Goal: Task Accomplishment & Management: Use online tool/utility

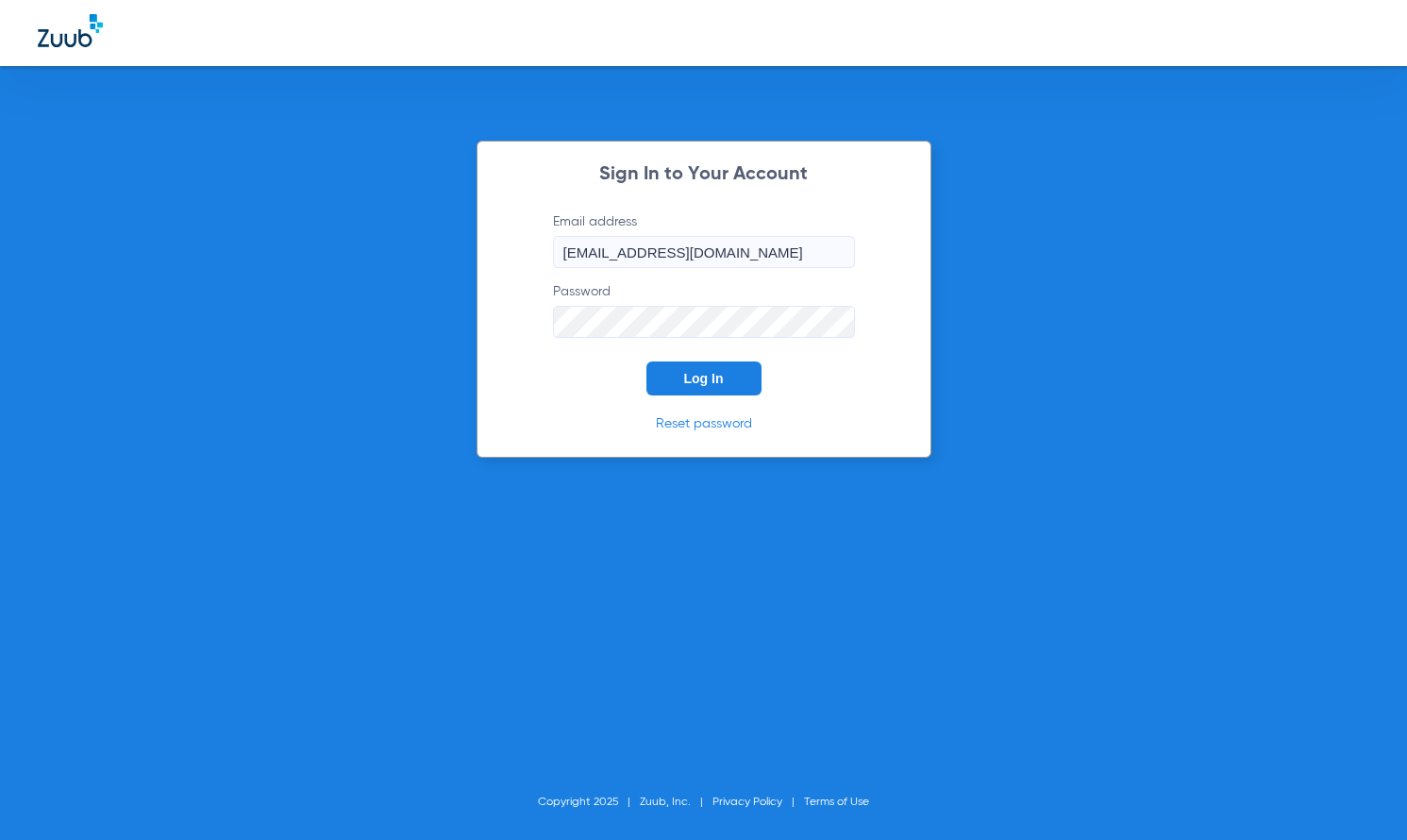
click at [718, 374] on span "Log In" at bounding box center [704, 378] width 39 height 15
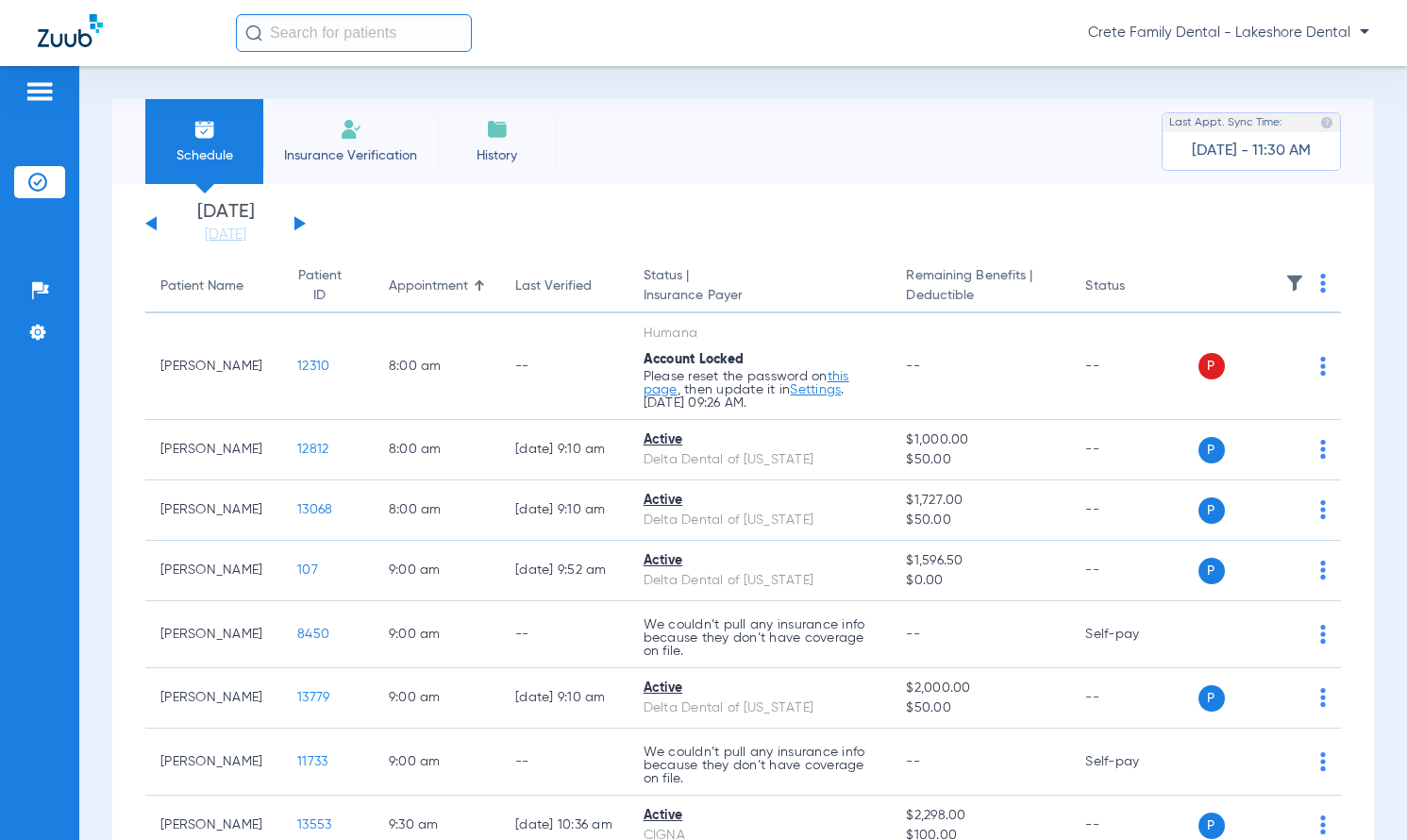
scroll to position [660, 0]
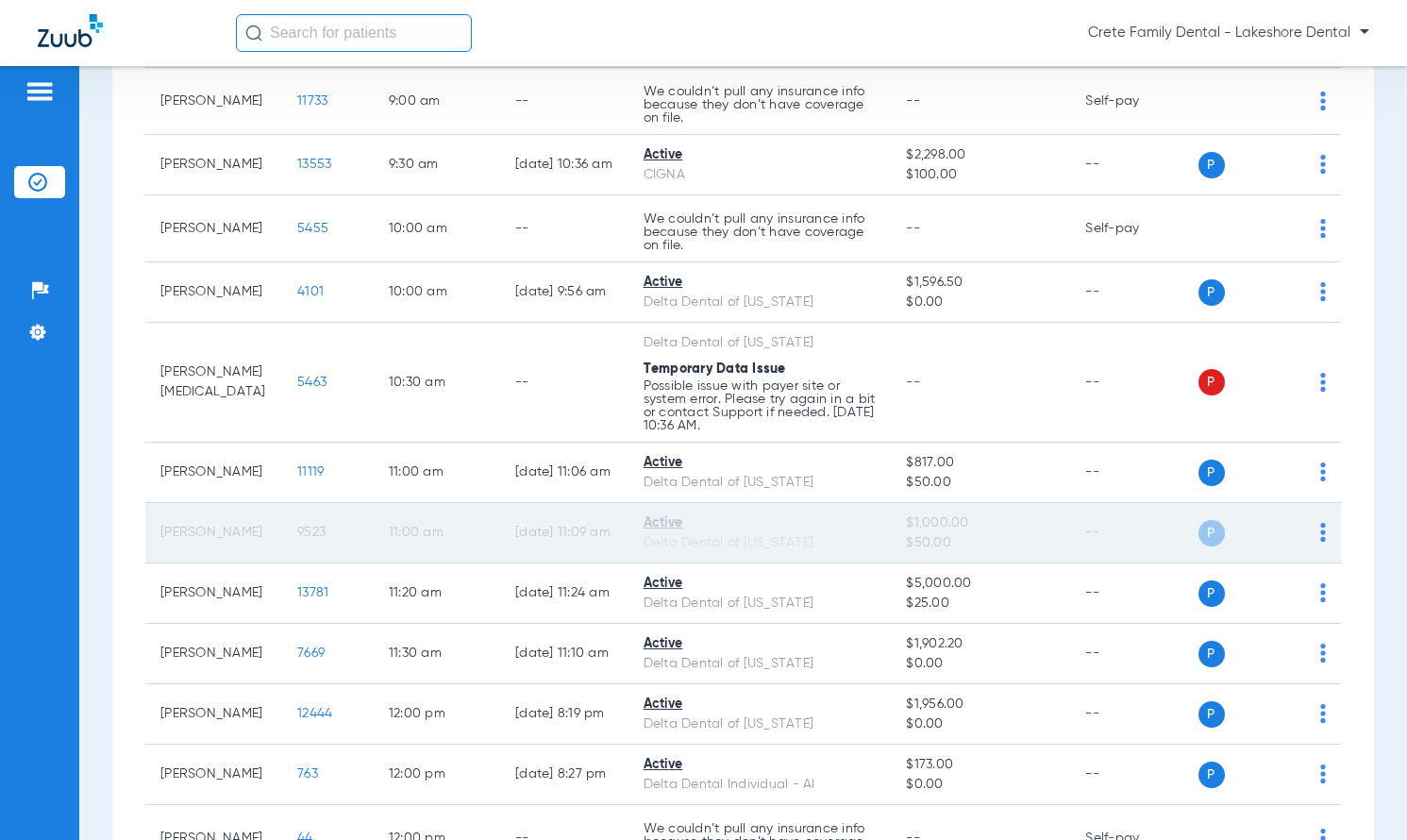
click at [298, 533] on span "9523" at bounding box center [311, 531] width 28 height 13
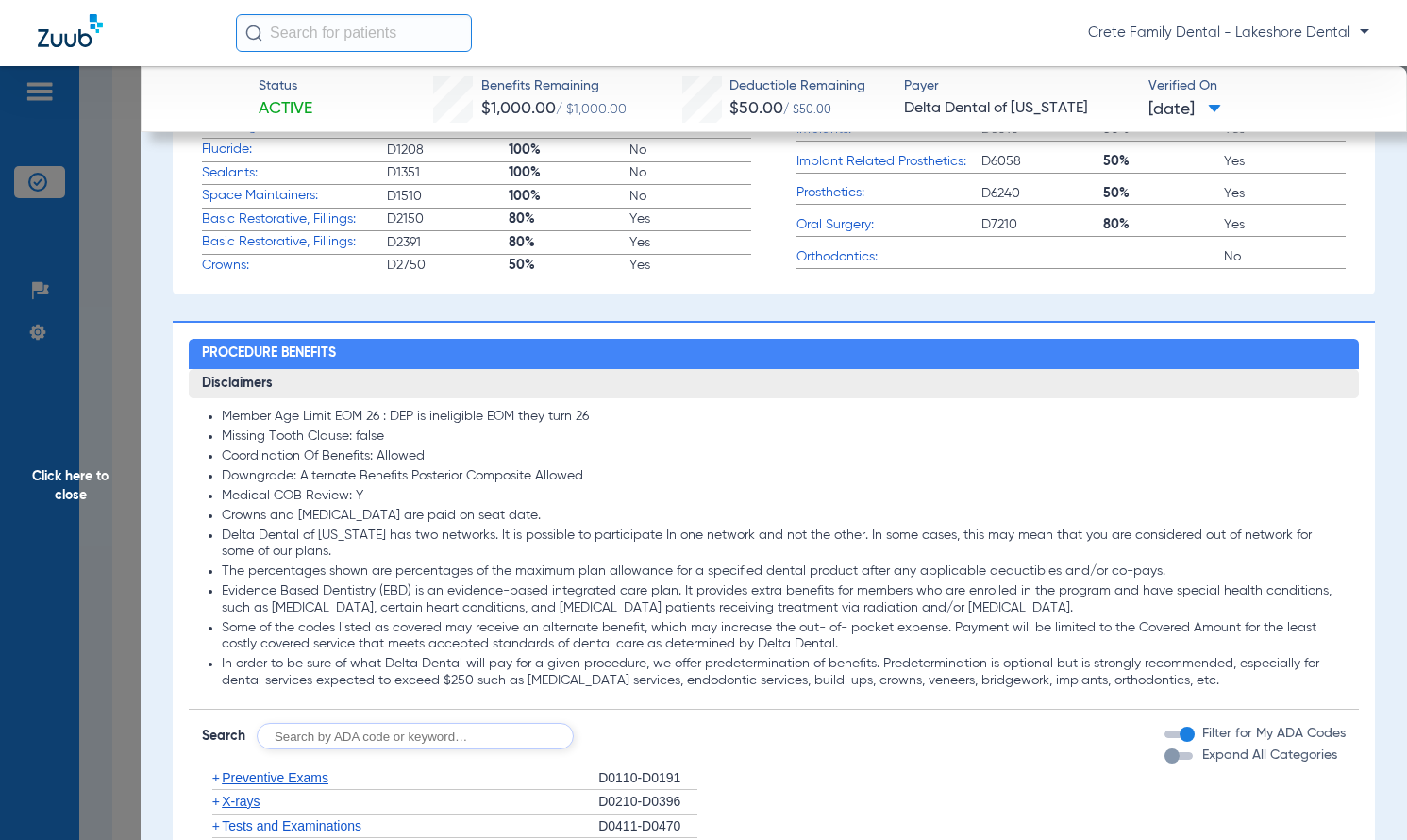
scroll to position [1132, 0]
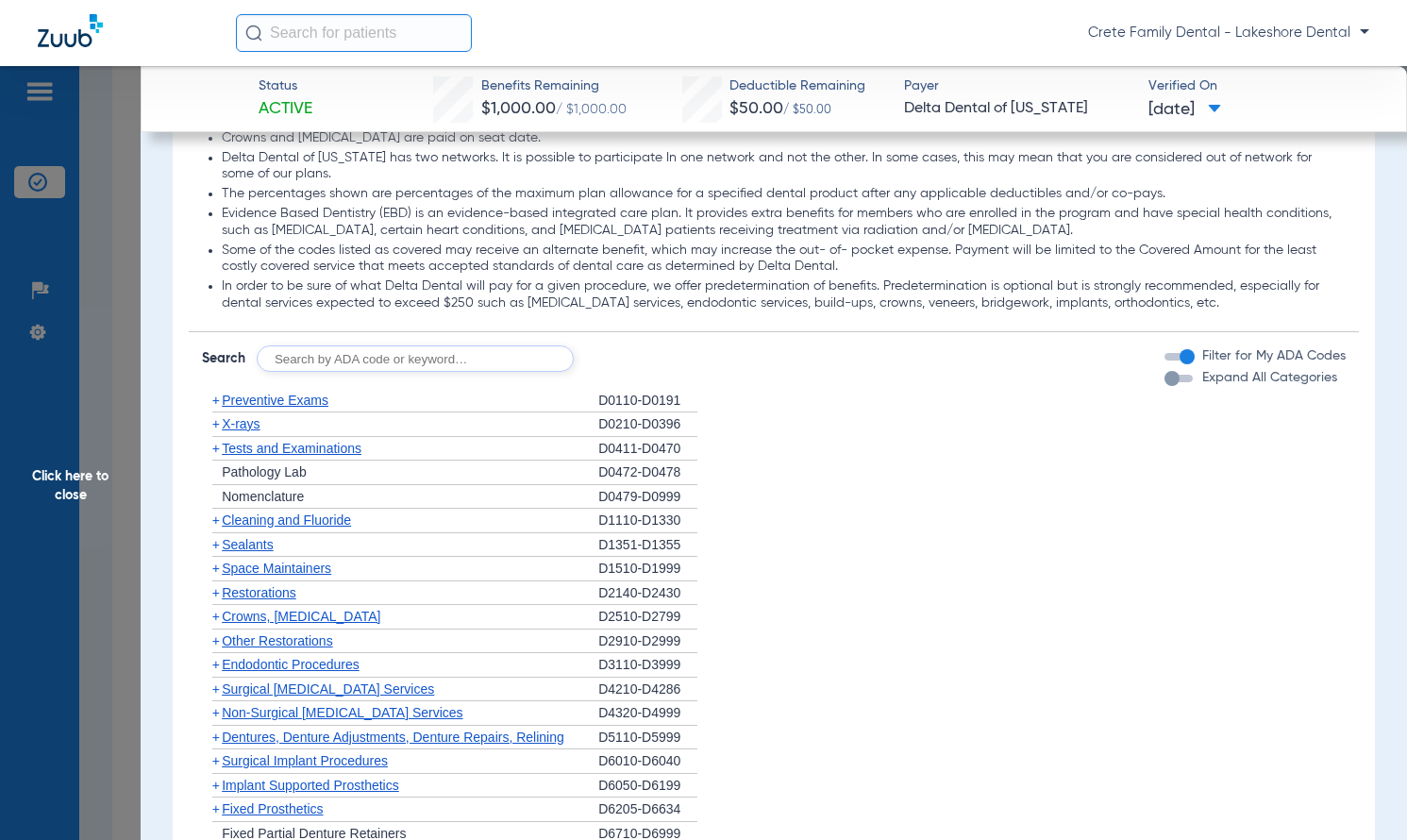
click at [350, 345] on input "text" at bounding box center [414, 358] width 317 height 26
type input "D9944"
click at [657, 356] on button "Search" at bounding box center [644, 358] width 75 height 26
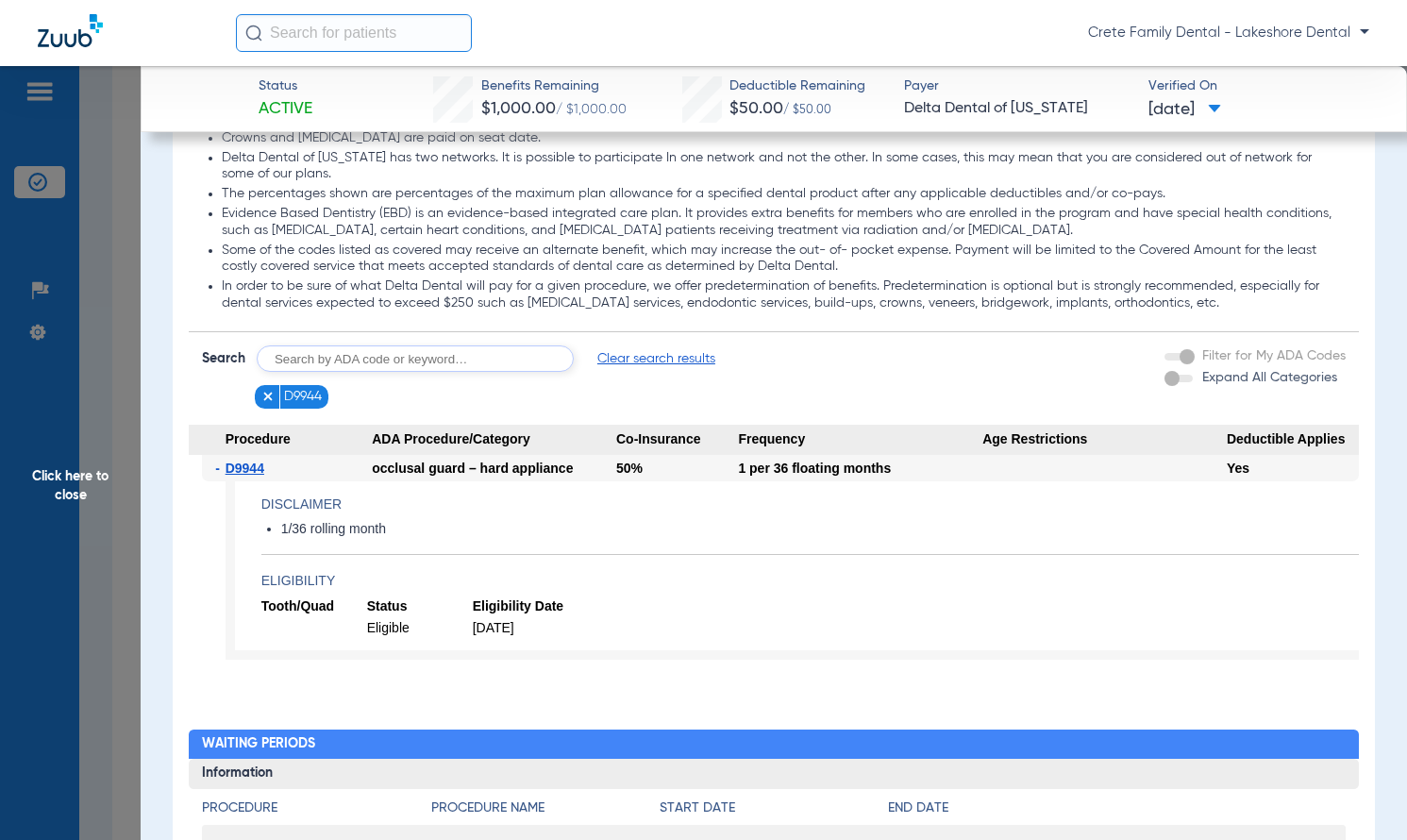
click at [1373, 564] on app-member-insurance-verification-view "Status Active Benefits Remaining $1,000.00 / $1,000.00 Deductible Remaining $50…" at bounding box center [774, 205] width 1267 height 2542
click at [57, 233] on span "Click here to close" at bounding box center [70, 486] width 140 height 840
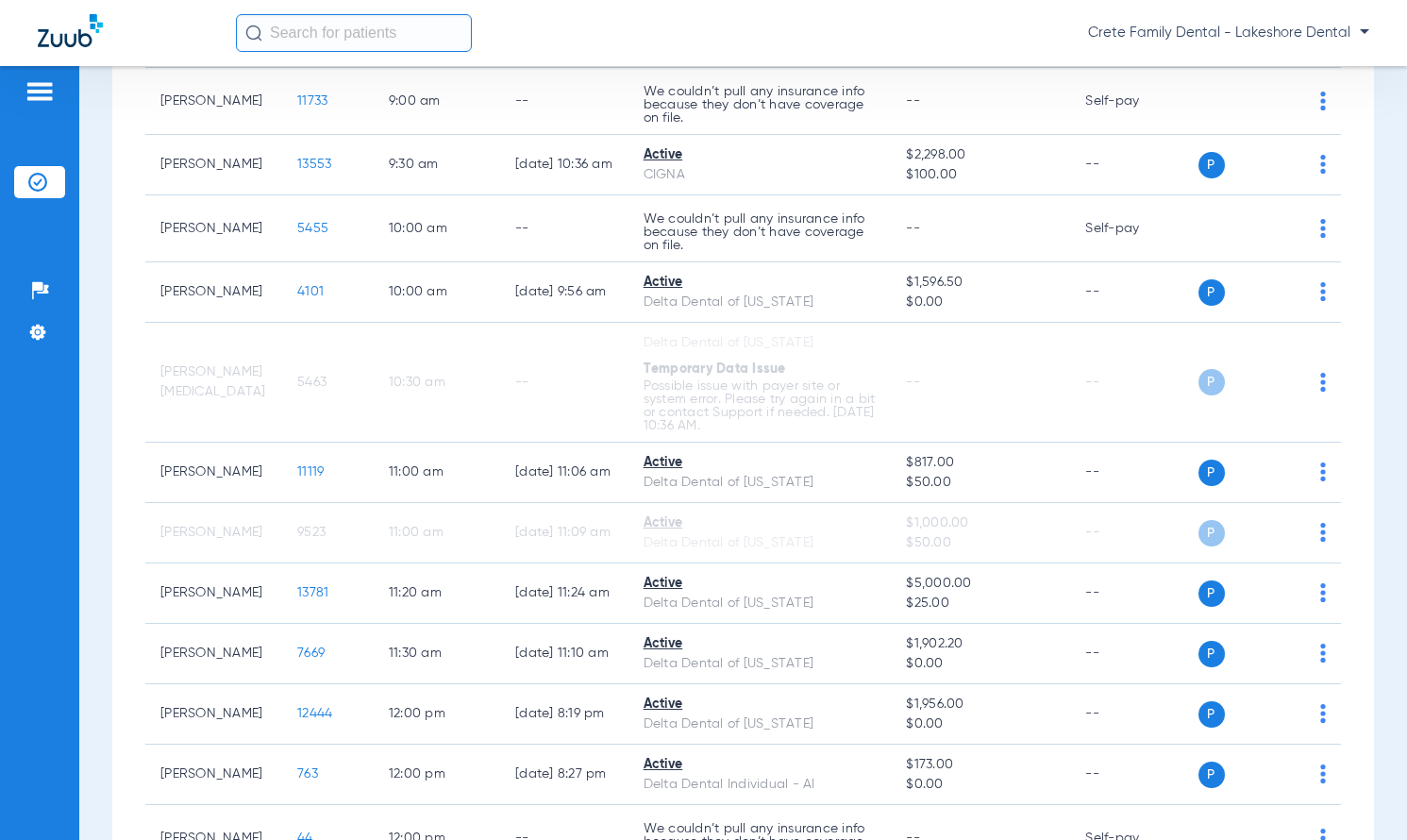
scroll to position [188, 0]
